Goal: Task Accomplishment & Management: Manage account settings

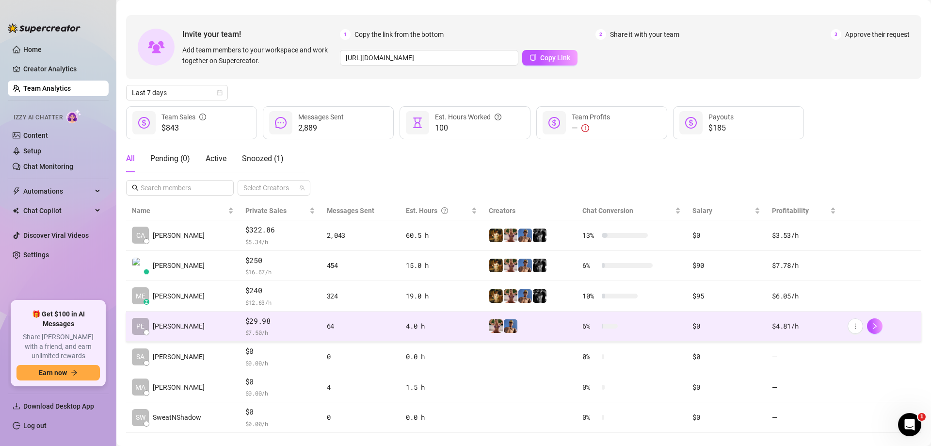
scroll to position [46, 0]
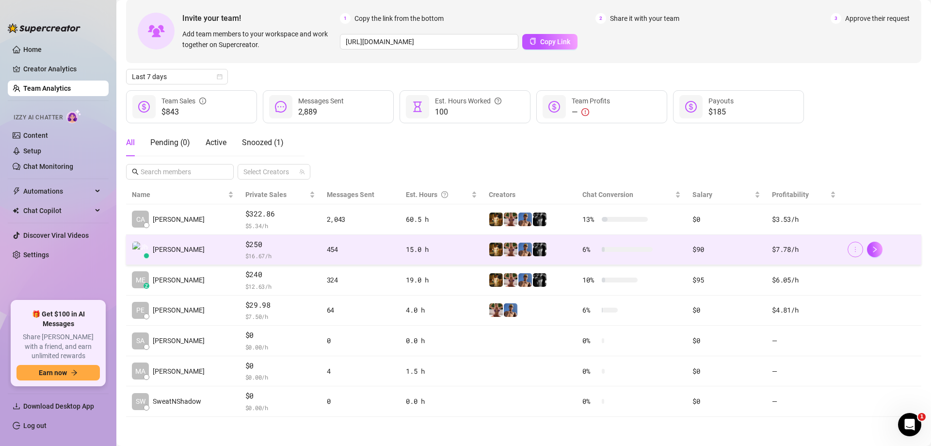
click at [852, 252] on icon "more" at bounding box center [855, 249] width 7 height 7
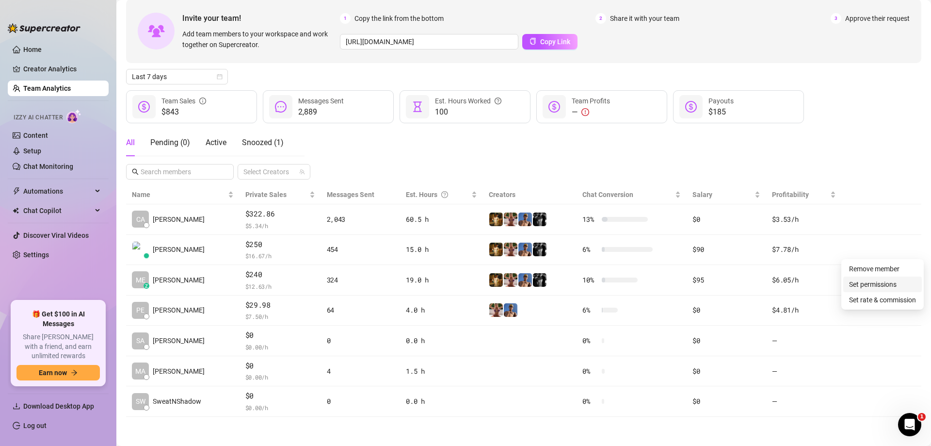
click at [869, 288] on link "Set permissions" at bounding box center [873, 284] width 48 height 8
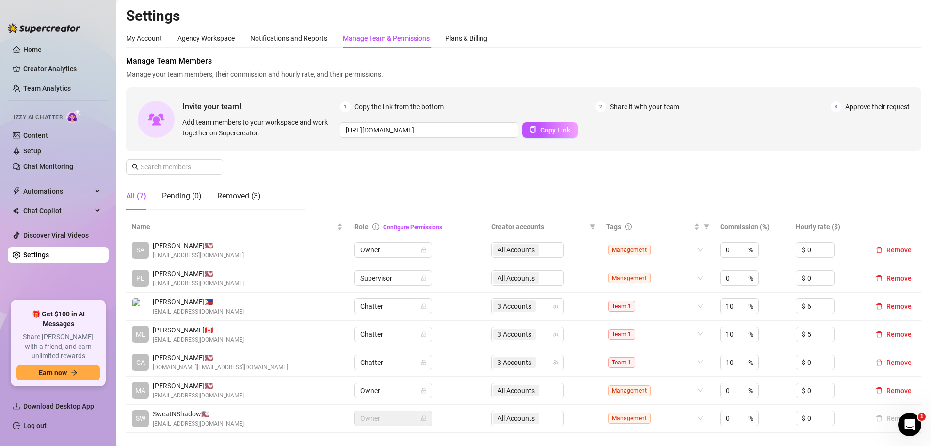
scroll to position [97, 0]
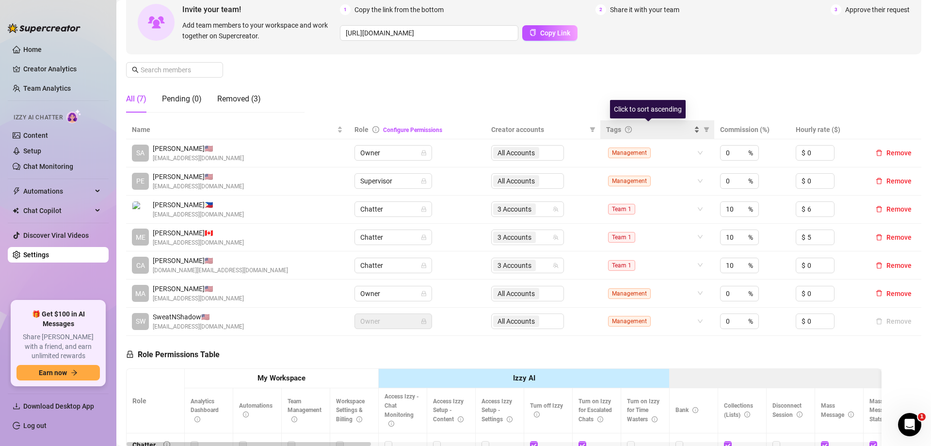
click at [619, 128] on div "Tags" at bounding box center [648, 129] width 85 height 11
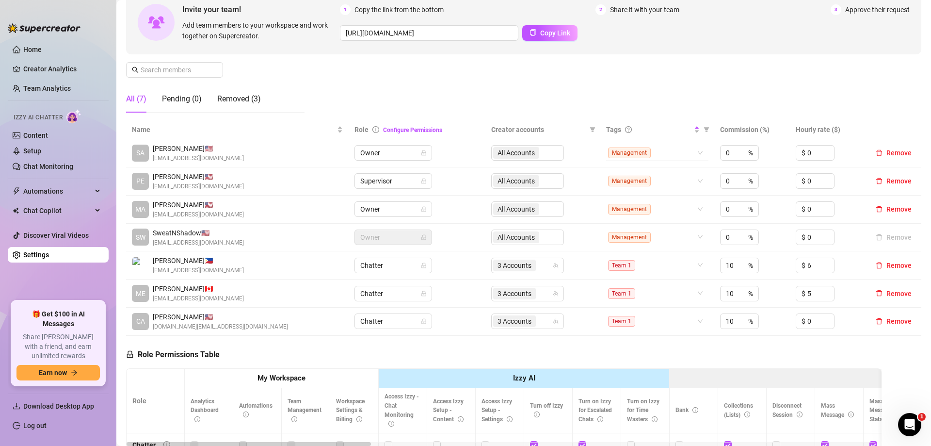
scroll to position [145, 0]
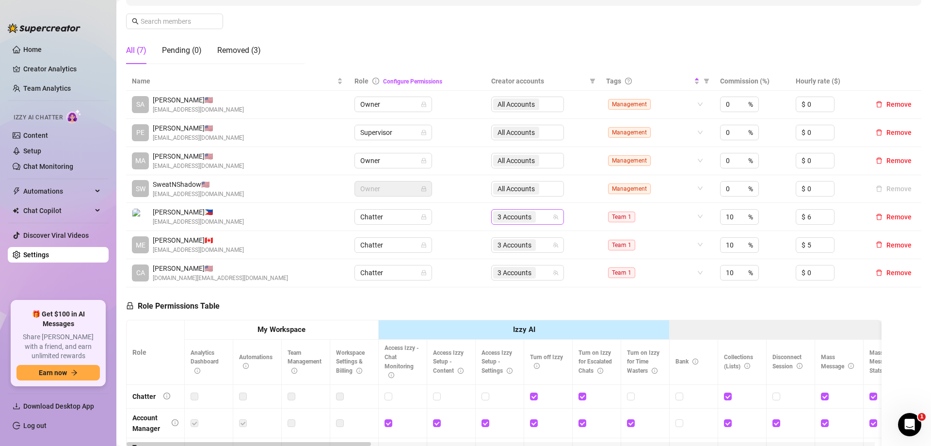
click at [507, 213] on span "3 Accounts" at bounding box center [515, 216] width 34 height 11
click at [578, 305] on div "Role Permissions Table Role My Workspace Izzy AI OnlyFans Side Menu OnlyFans Ch…" at bounding box center [504, 426] width 756 height 279
click at [523, 243] on span "3 Accounts" at bounding box center [515, 245] width 34 height 11
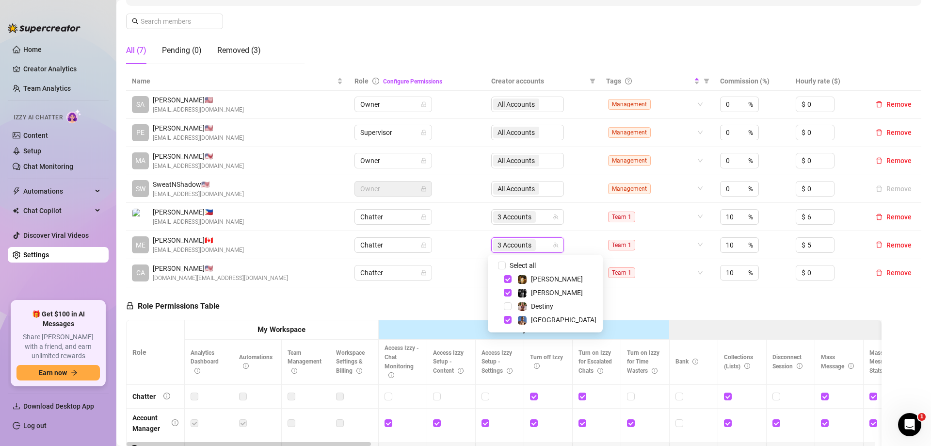
click at [579, 329] on th "Izzy AI" at bounding box center [524, 330] width 291 height 20
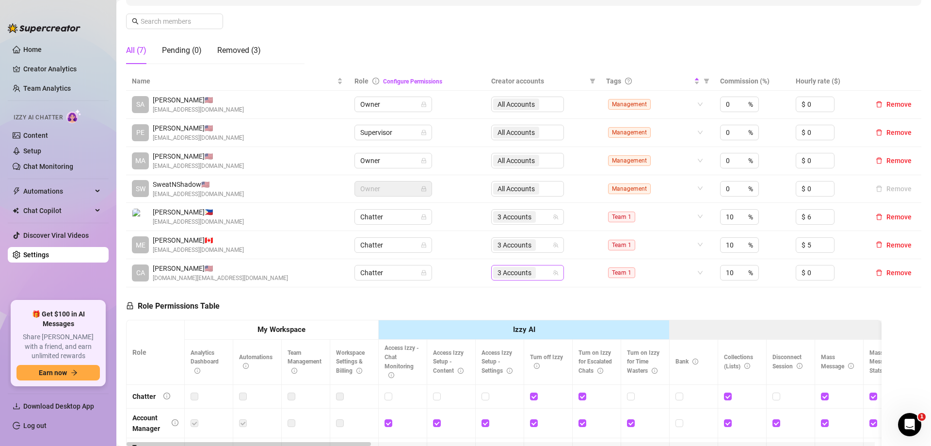
click at [504, 271] on span "3 Accounts" at bounding box center [515, 272] width 34 height 11
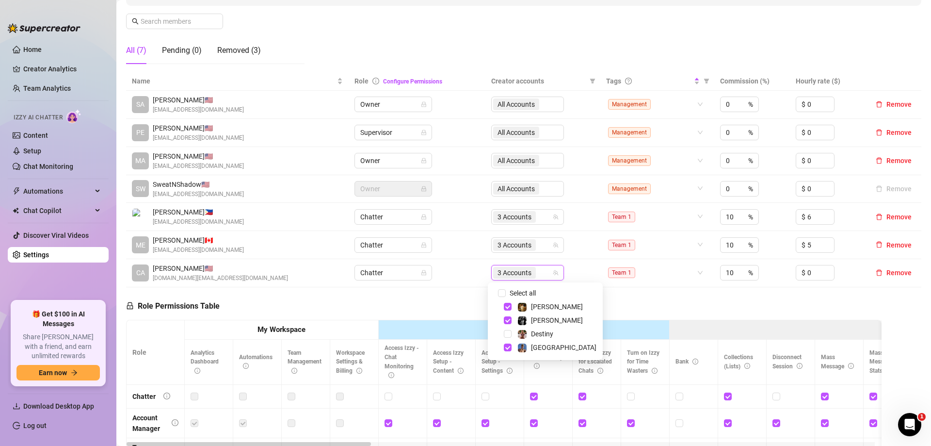
click at [613, 340] on th "Turn on Izzy for Escalated Chats" at bounding box center [597, 361] width 48 height 45
